Goal: Task Accomplishment & Management: Use online tool/utility

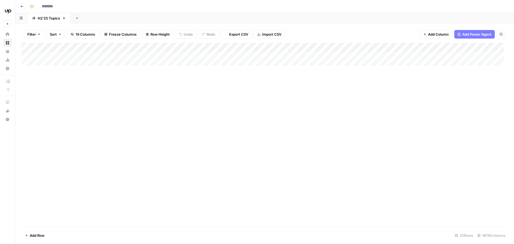
type input "**********"
click at [317, 84] on div "Add Column" at bounding box center [265, 135] width 486 height 184
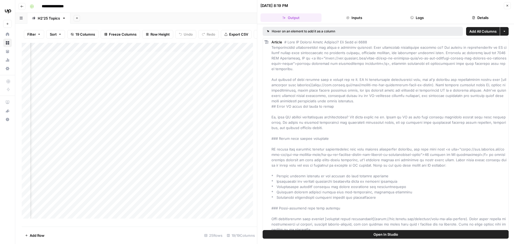
click at [420, 17] on button "Logs" at bounding box center [417, 17] width 61 height 9
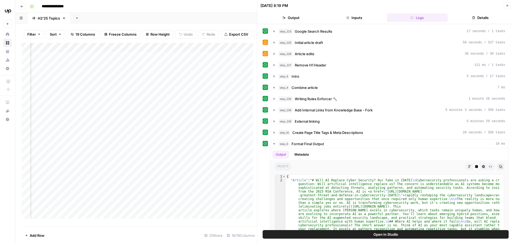
click at [475, 17] on icon "button" at bounding box center [474, 17] width 2 height 3
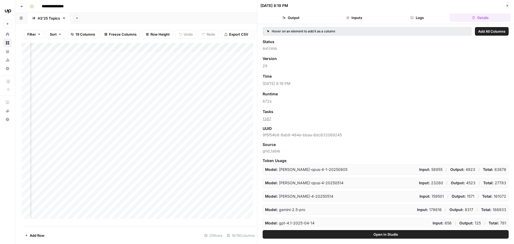
click at [423, 19] on button "Logs" at bounding box center [417, 17] width 61 height 9
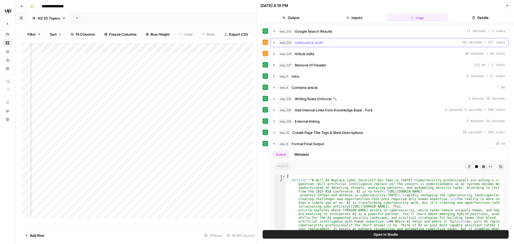
click at [274, 43] on icon "button" at bounding box center [274, 42] width 4 height 4
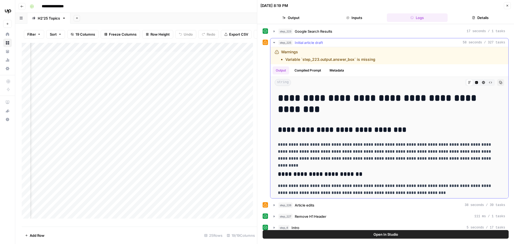
click at [274, 43] on icon "button" at bounding box center [274, 42] width 2 height 1
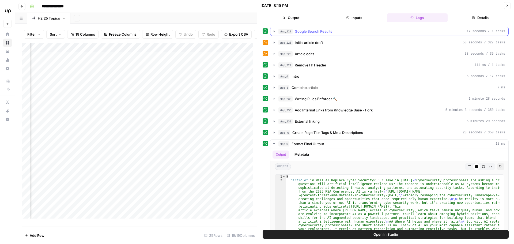
click at [274, 32] on icon "button" at bounding box center [274, 31] width 1 height 2
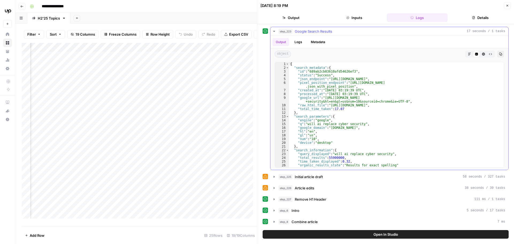
click at [274, 31] on icon "button" at bounding box center [274, 31] width 2 height 1
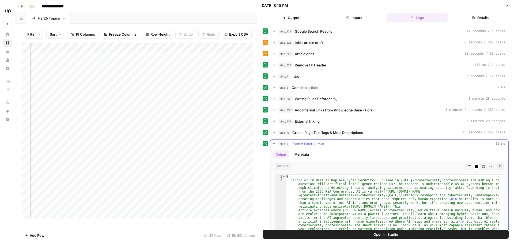
click at [274, 143] on icon "button" at bounding box center [274, 143] width 2 height 1
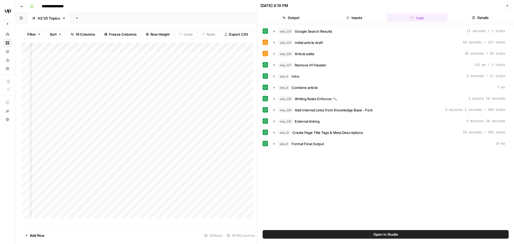
click at [508, 4] on icon "button" at bounding box center [507, 5] width 3 height 3
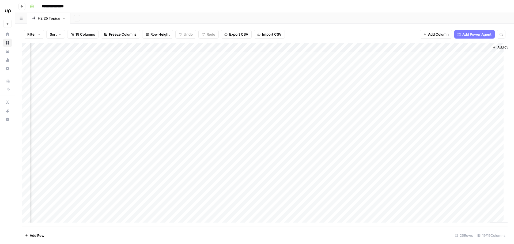
scroll to position [0, 477]
